Goal: Task Accomplishment & Management: Manage account settings

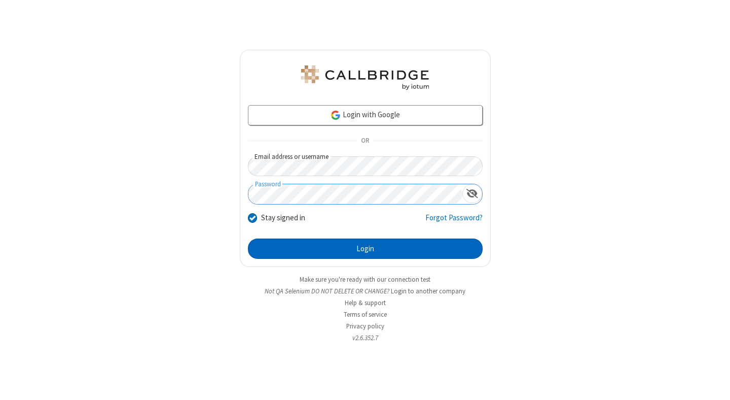
click at [365, 249] on button "Login" at bounding box center [365, 248] width 235 height 20
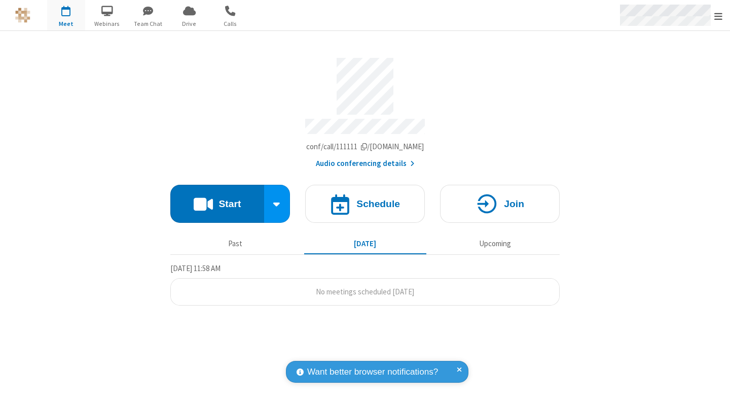
click at [719, 16] on span "Open menu" at bounding box center [719, 16] width 8 height 10
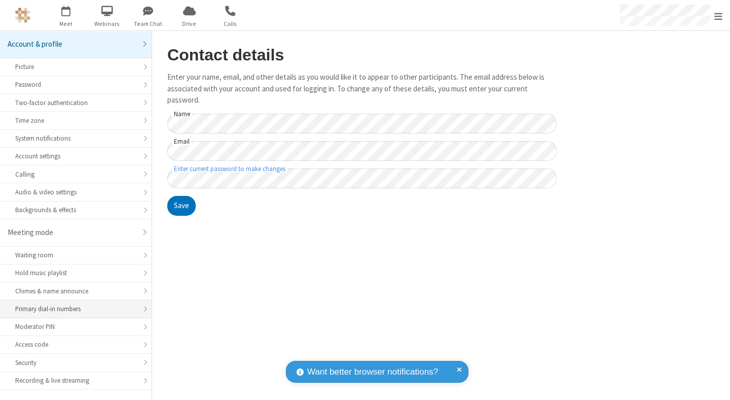
click at [72, 304] on div "Primary dial-in numbers" at bounding box center [75, 309] width 121 height 10
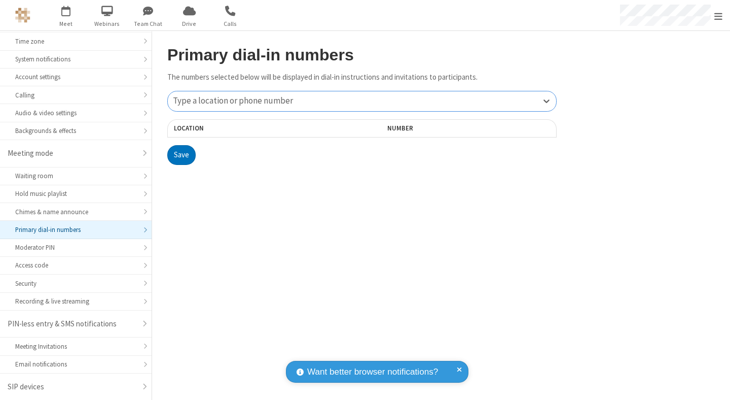
click at [362, 101] on div "Type a location or phone number" at bounding box center [362, 101] width 388 height 20
type input "[PHONE_NUMBER]"
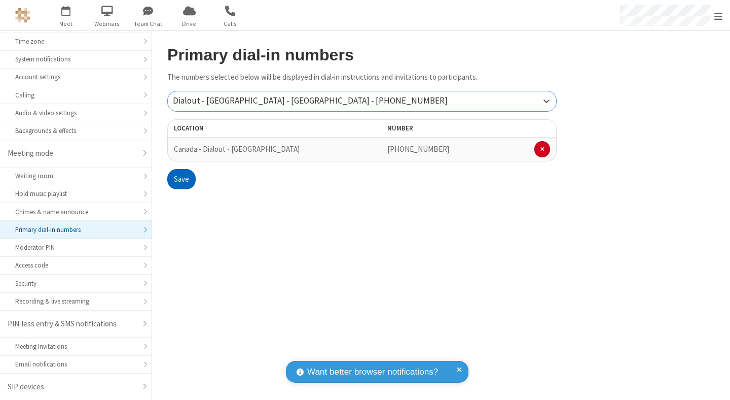
click at [181, 179] on button "Save" at bounding box center [181, 179] width 28 height 20
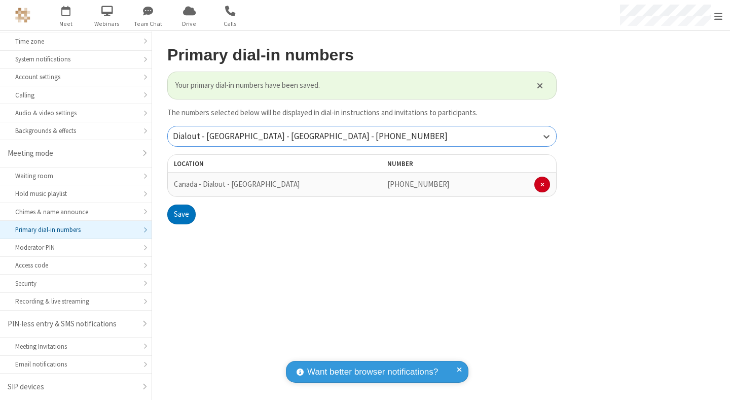
click at [362, 136] on div "Dialout - [GEOGRAPHIC_DATA] - [GEOGRAPHIC_DATA] - [PHONE_NUMBER]" at bounding box center [362, 136] width 388 height 20
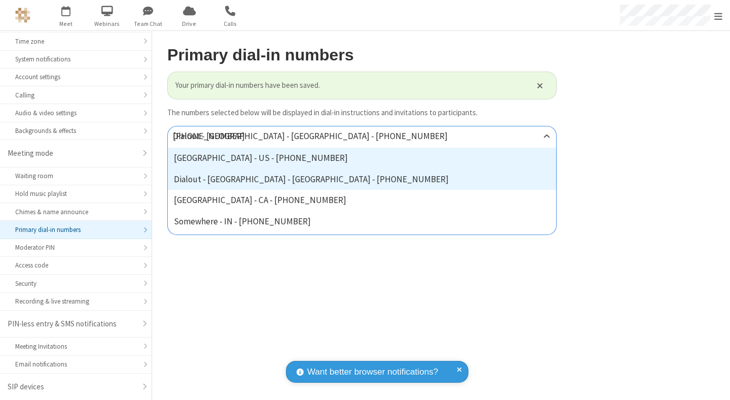
type input "[PHONE_NUMBER]"
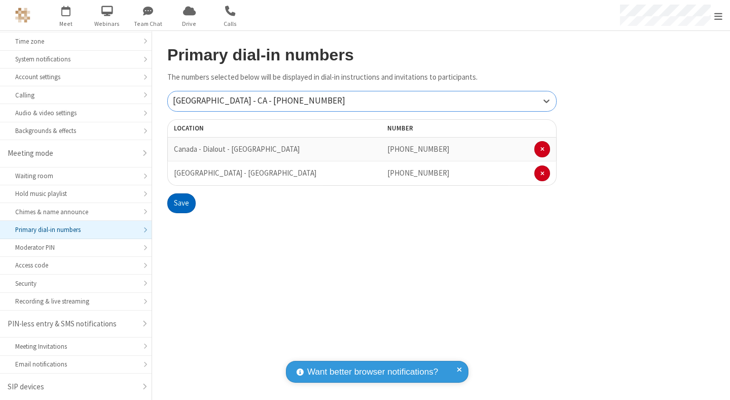
click at [181, 203] on button "Save" at bounding box center [181, 203] width 28 height 20
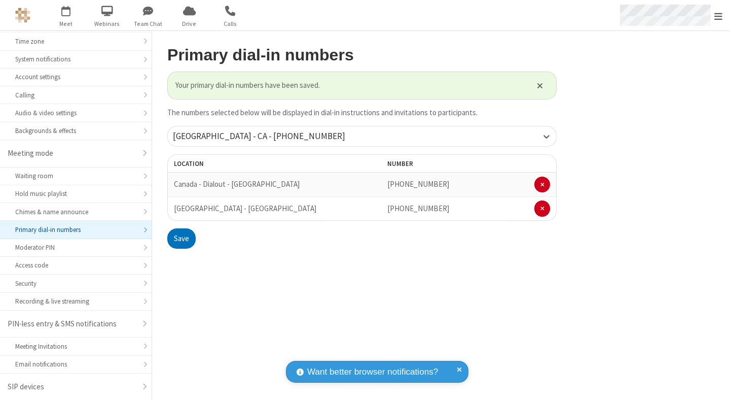
click at [719, 16] on span "Open menu" at bounding box center [719, 16] width 8 height 10
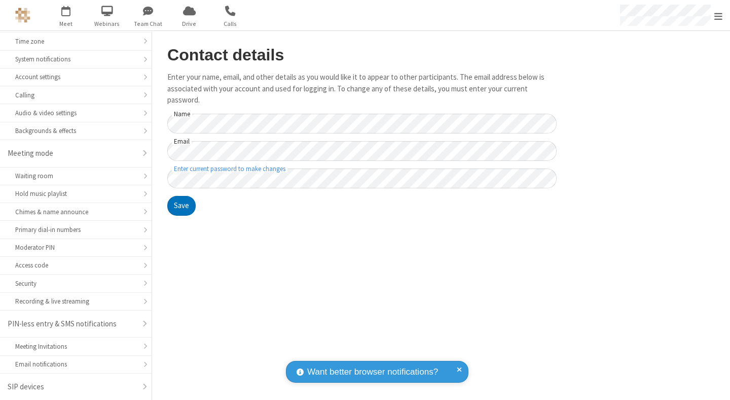
scroll to position [79, 0]
click at [72, 230] on div "Primary dial-in numbers" at bounding box center [75, 230] width 121 height 10
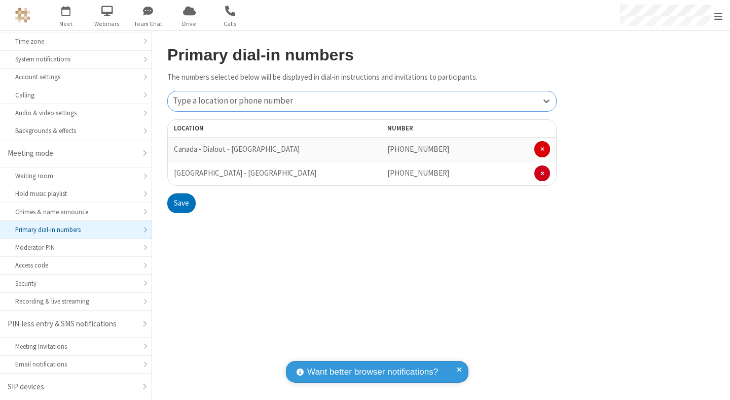
click at [542, 149] on span at bounding box center [543, 149] width 4 height 6
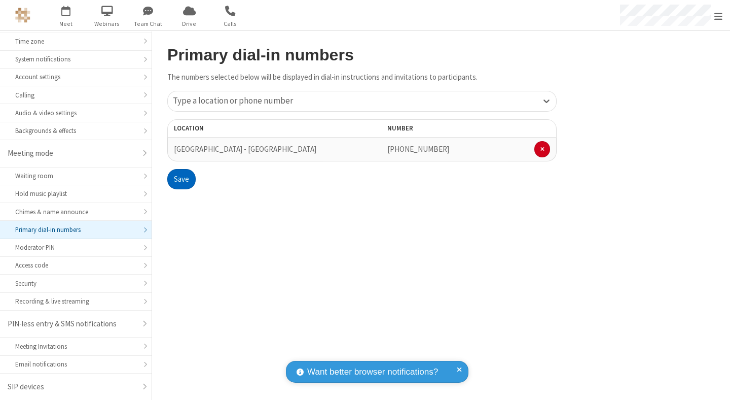
click at [181, 179] on button "Save" at bounding box center [181, 179] width 28 height 20
